Goal: Check status

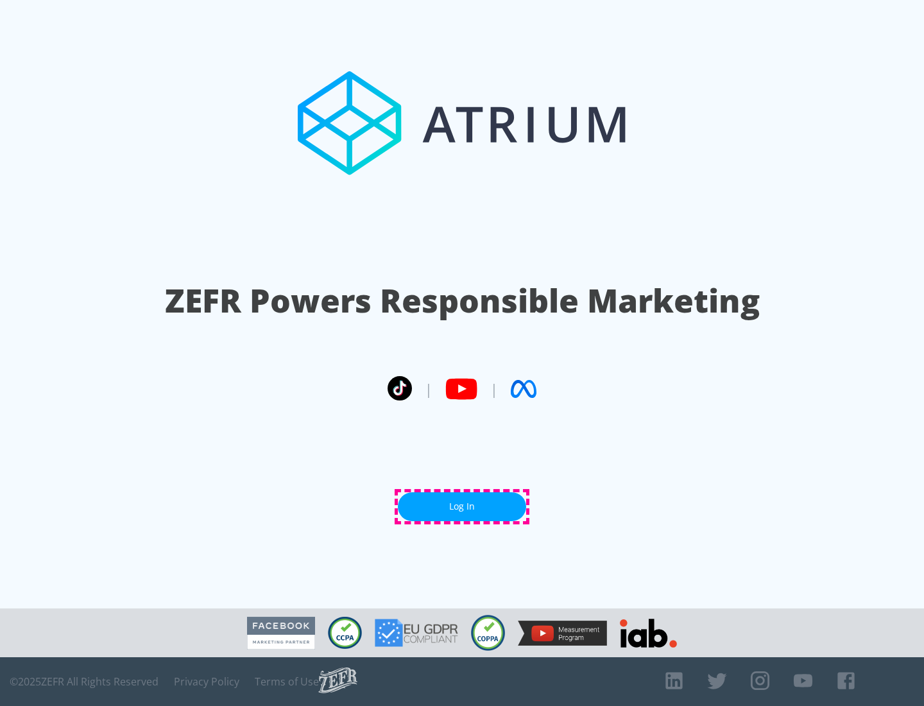
click at [462, 506] on link "Log In" at bounding box center [462, 506] width 128 height 29
